Goal: Transaction & Acquisition: Register for event/course

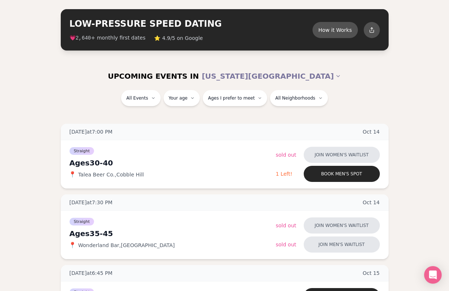
scroll to position [31, 0]
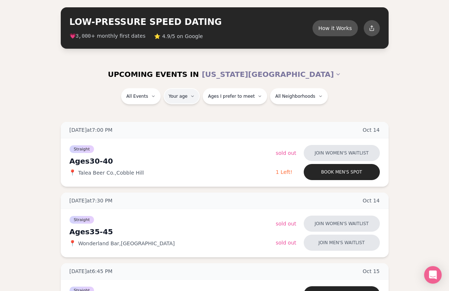
type input "**"
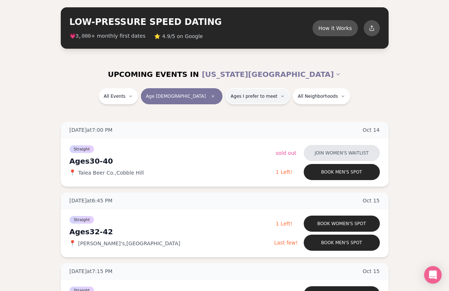
click at [234, 91] on button "Ages I prefer to meet" at bounding box center [257, 96] width 64 height 16
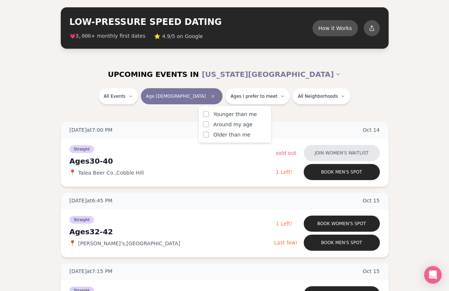
click at [215, 112] on span "Younger than me" at bounding box center [235, 113] width 44 height 7
click at [209, 112] on button "Younger than me" at bounding box center [206, 114] width 6 height 6
click at [203, 124] on button "Around my age" at bounding box center [206, 124] width 6 height 6
click at [354, 67] on div "UPCOMING EVENTS IN [US_STATE][GEOGRAPHIC_DATA]" at bounding box center [225, 74] width 410 height 16
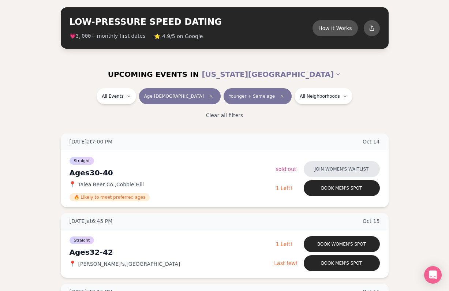
click at [87, 75] on div "UPCOMING EVENTS IN [US_STATE][GEOGRAPHIC_DATA]" at bounding box center [225, 74] width 410 height 16
click at [89, 71] on div "UPCOMING EVENTS IN [US_STATE][GEOGRAPHIC_DATA]" at bounding box center [225, 74] width 410 height 16
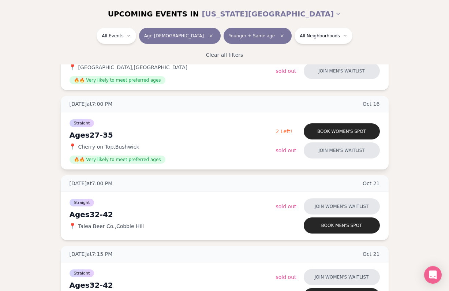
scroll to position [371, 0]
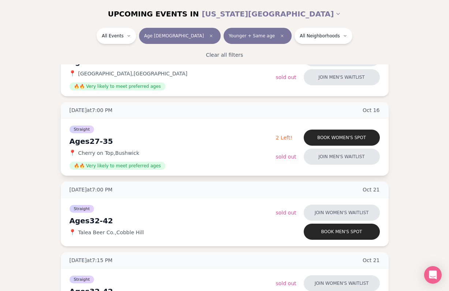
click at [372, 109] on span "[DATE]" at bounding box center [370, 109] width 17 height 7
click at [372, 108] on span "[DATE]" at bounding box center [370, 109] width 17 height 7
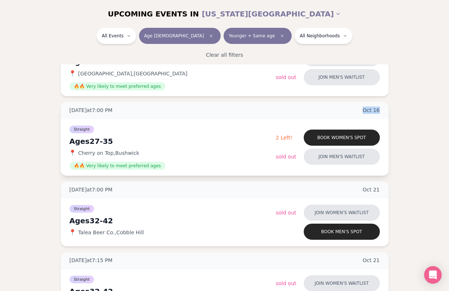
click at [372, 108] on span "[DATE]" at bounding box center [370, 109] width 17 height 7
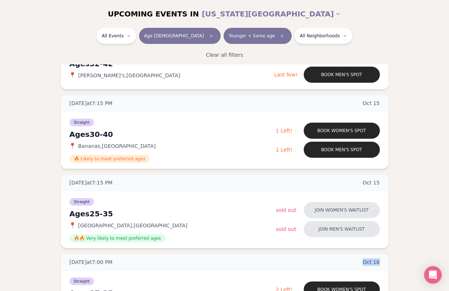
scroll to position [218, 0]
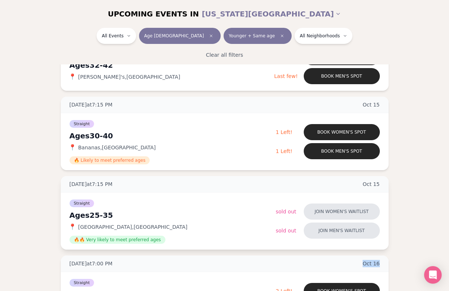
click at [124, 226] on span "[GEOGRAPHIC_DATA] , [GEOGRAPHIC_DATA]" at bounding box center [132, 226] width 109 height 7
click at [154, 225] on div "📍 [GEOGRAPHIC_DATA] , [GEOGRAPHIC_DATA]" at bounding box center [172, 226] width 206 height 7
click at [352, 230] on button "Join men's waitlist" at bounding box center [342, 230] width 76 height 16
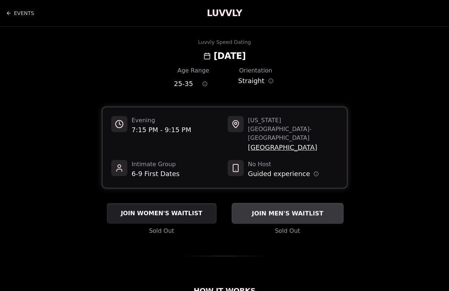
click at [259, 209] on span "JOIN MEN'S WAITLIST" at bounding box center [287, 213] width 74 height 9
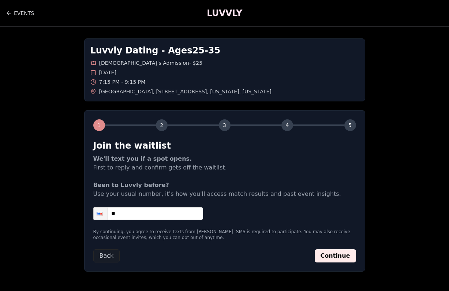
click at [137, 213] on input "**" at bounding box center [148, 213] width 110 height 13
type input "**********"
click at [319, 252] on button "Continue" at bounding box center [334, 255] width 41 height 13
click at [319, 252] on div "**********" at bounding box center [224, 155] width 449 height 256
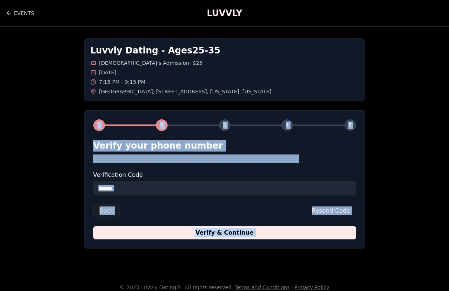
click at [241, 186] on input "Verification Code" at bounding box center [224, 188] width 263 height 15
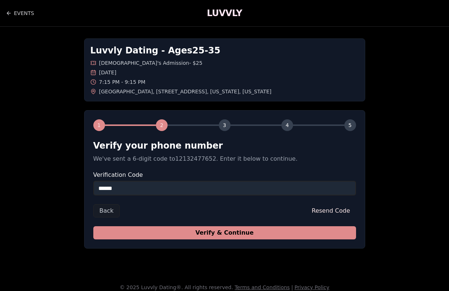
type input "******"
click at [240, 237] on button "Verify & Continue" at bounding box center [224, 232] width 263 height 13
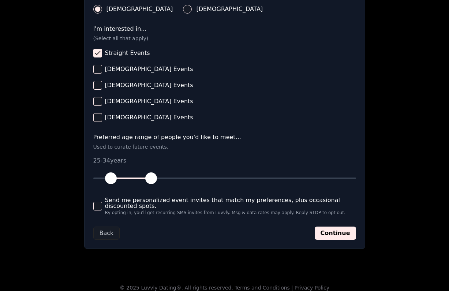
scroll to position [293, 0]
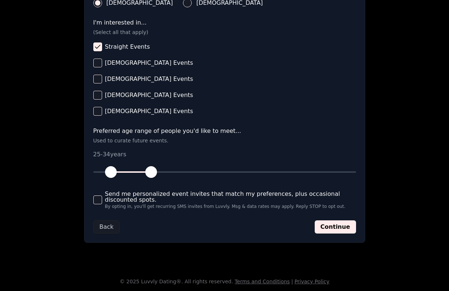
click at [332, 220] on form "**********" at bounding box center [224, 40] width 263 height 386
click at [332, 226] on button "Continue" at bounding box center [334, 226] width 41 height 13
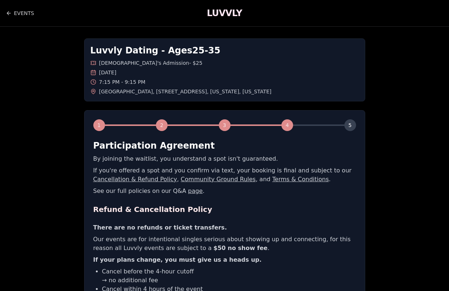
scroll to position [145, 0]
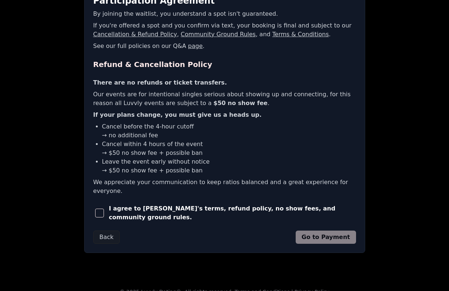
click at [99, 208] on span "button" at bounding box center [99, 212] width 9 height 9
click at [321, 231] on button "Go to Payment" at bounding box center [325, 236] width 60 height 13
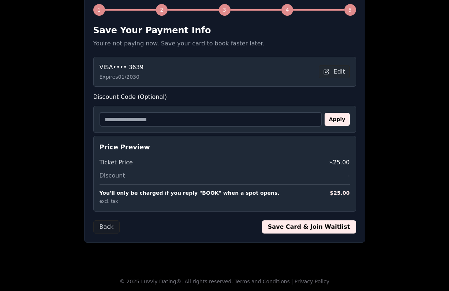
scroll to position [115, 0]
click at [222, 124] on input "Discount Code (Optional)" at bounding box center [210, 119] width 222 height 15
click at [336, 226] on button "Save Card & Join Waitlist" at bounding box center [309, 226] width 94 height 13
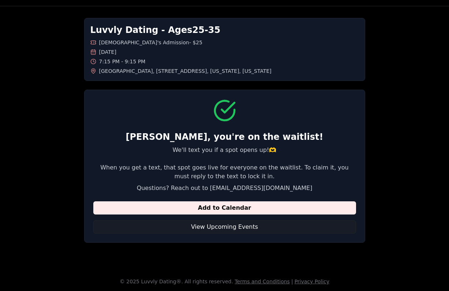
scroll to position [20, 0]
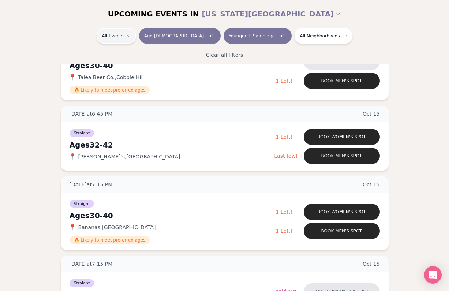
scroll to position [150, 0]
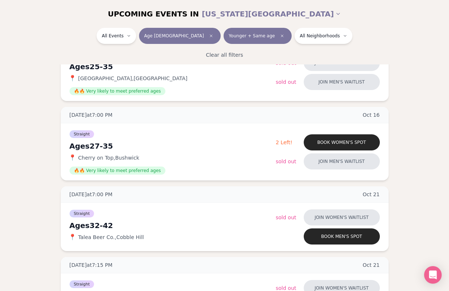
scroll to position [367, 0]
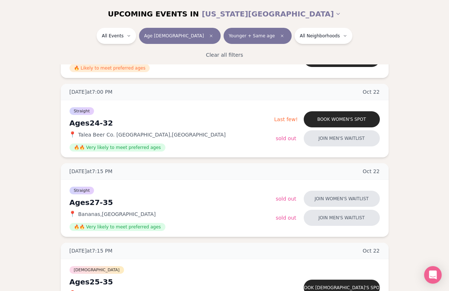
scroll to position [685, 0]
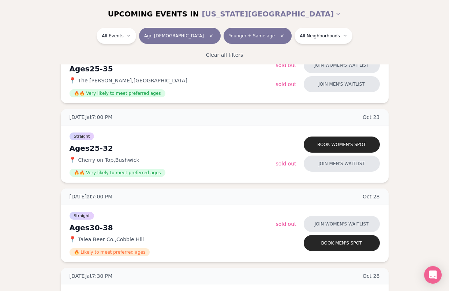
scroll to position [981, 0]
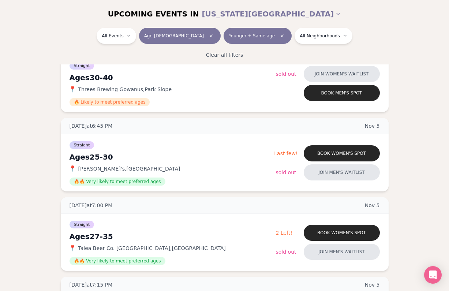
scroll to position [1818, 0]
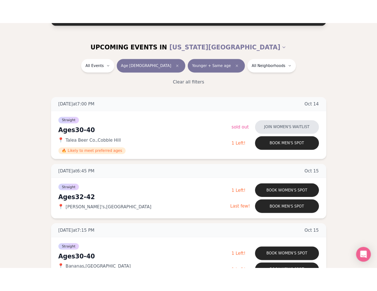
scroll to position [75, 0]
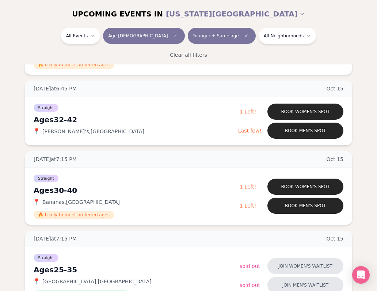
scroll to position [163, 0]
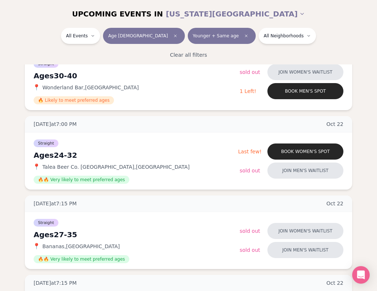
scroll to position [659, 0]
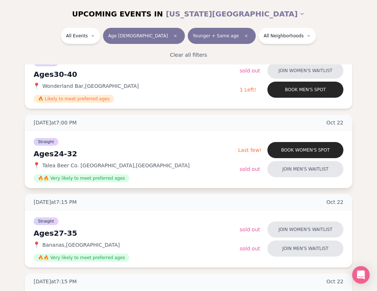
click at [159, 148] on div "Ages 24-32" at bounding box center [136, 153] width 205 height 10
click at [162, 159] on div "Straight Ages 24-32 📍 Talea Beer Co. Williamsburg , Williamsburg 🔥🔥 Very likely…" at bounding box center [136, 159] width 205 height 45
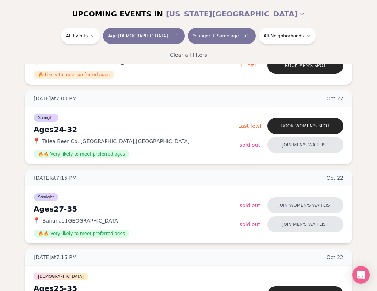
scroll to position [681, 0]
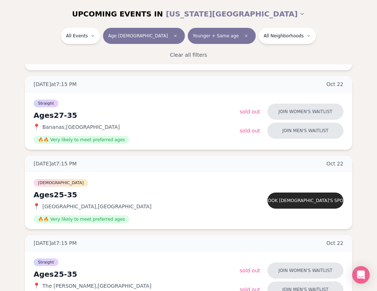
scroll to position [817, 0]
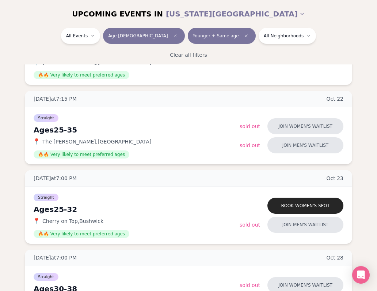
scroll to position [922, 0]
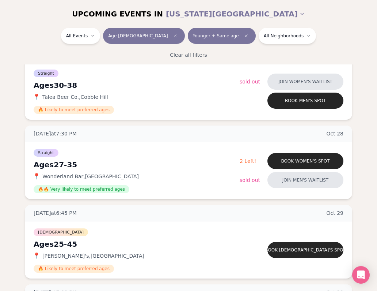
scroll to position [1124, 0]
